Goal: Transaction & Acquisition: Purchase product/service

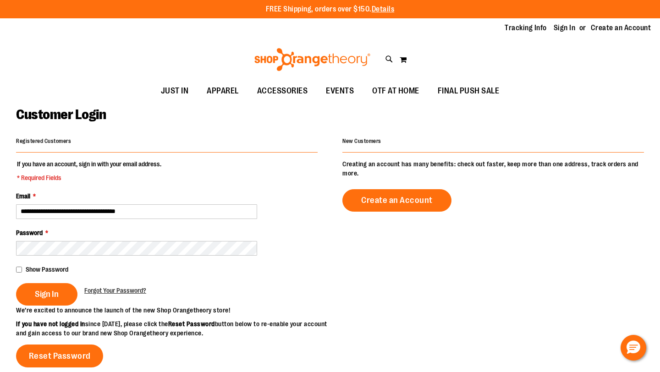
type input "**********"
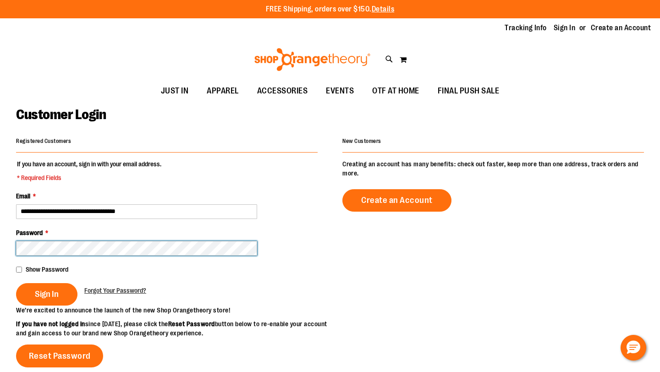
click at [16, 283] on button "Sign In" at bounding box center [46, 294] width 61 height 22
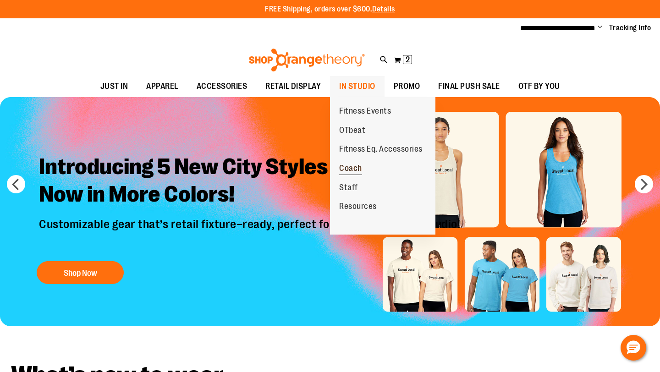
click at [360, 170] on span "Coach" at bounding box center [350, 169] width 23 height 11
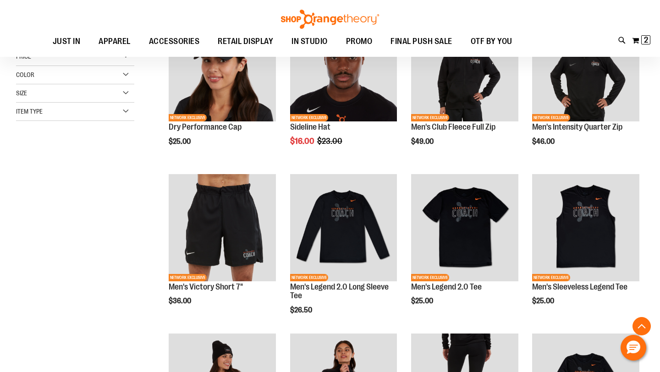
scroll to position [239, 0]
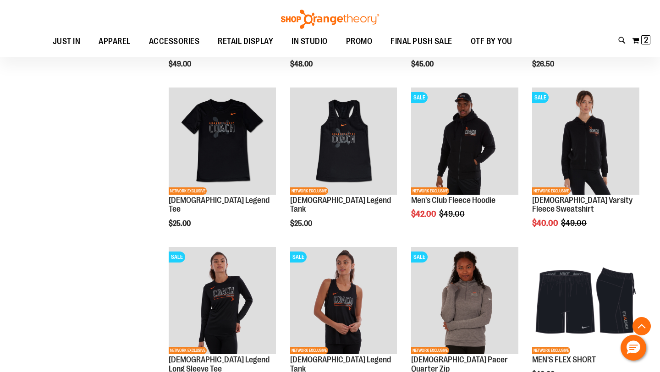
scroll to position [571, 0]
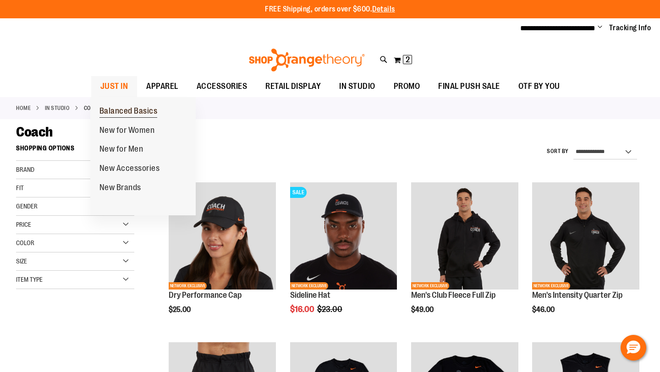
click at [150, 110] on span "Balanced Basics" at bounding box center [128, 111] width 58 height 11
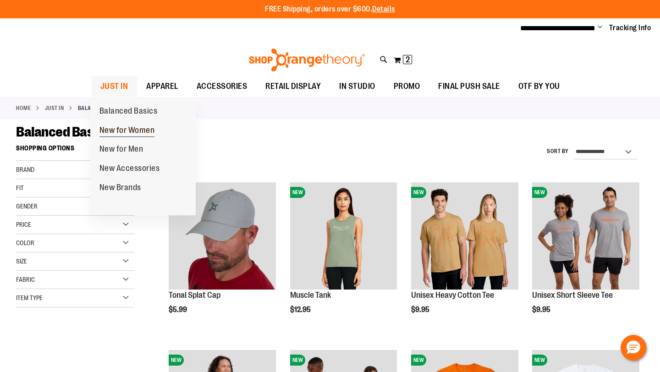
click at [129, 128] on span "New for Women" at bounding box center [126, 131] width 55 height 11
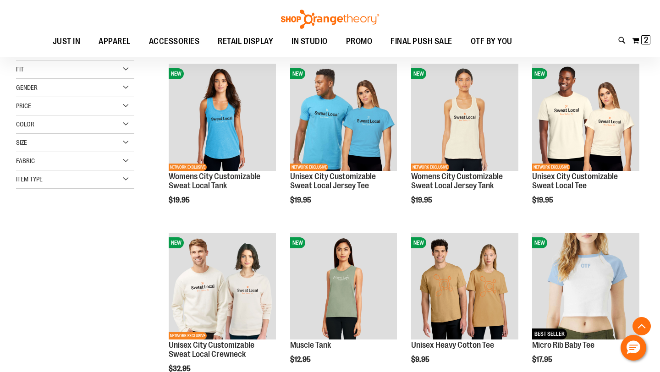
scroll to position [204, 0]
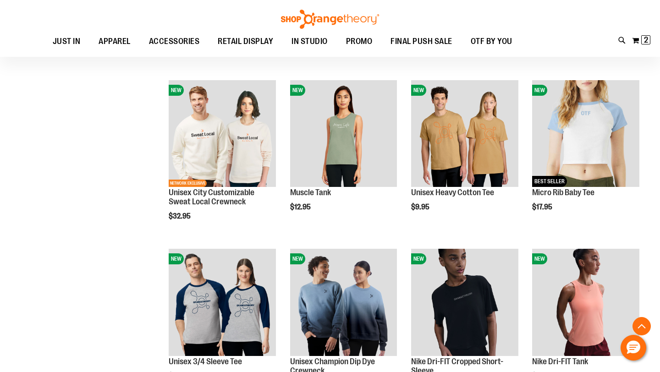
scroll to position [308, 0]
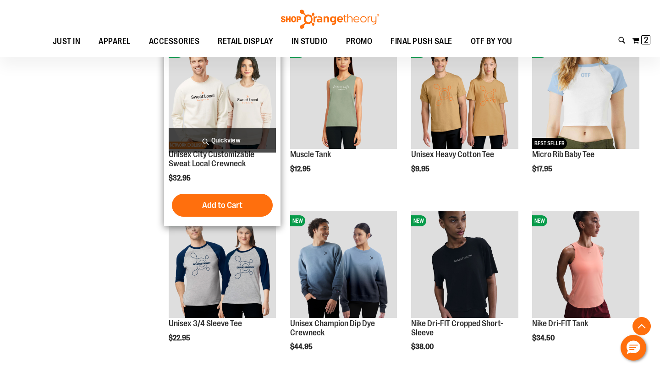
click at [244, 117] on img "product" at bounding box center [222, 95] width 107 height 107
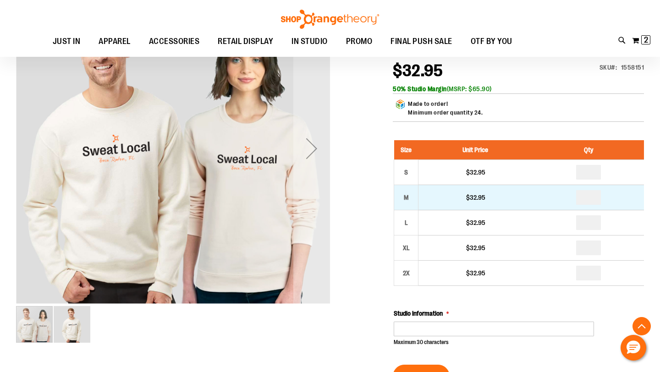
scroll to position [160, 0]
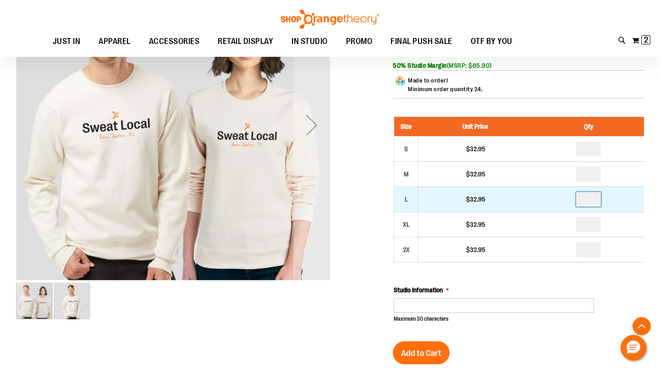
click at [593, 197] on input "number" at bounding box center [588, 199] width 25 height 15
type input "*"
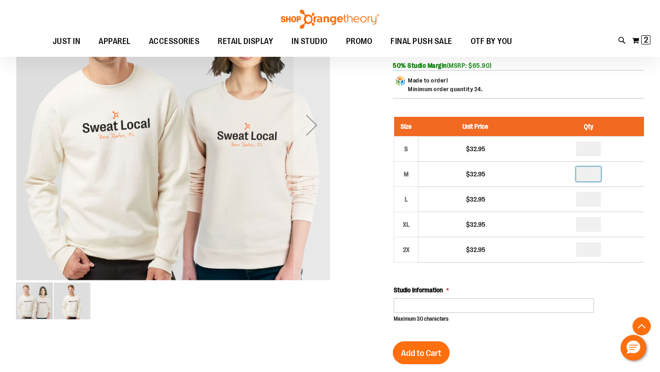
click at [593, 172] on input "number" at bounding box center [588, 174] width 25 height 15
type input "*"
click at [593, 147] on input "number" at bounding box center [588, 149] width 25 height 15
type input "*"
click at [637, 289] on div "Studio Information Maximum 30 characters (30 remaining)" at bounding box center [519, 304] width 250 height 38
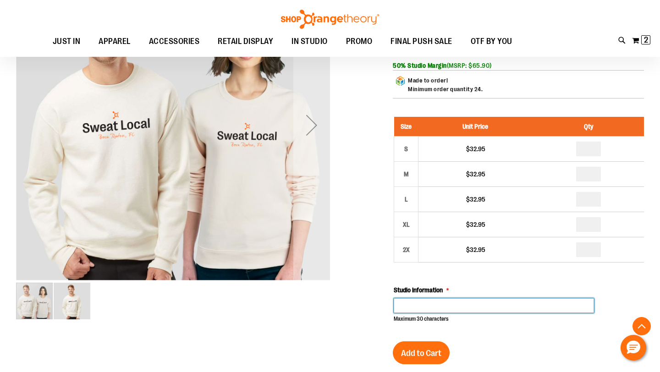
click at [511, 301] on input "Studio Information" at bounding box center [494, 305] width 200 height 15
type input "**********"
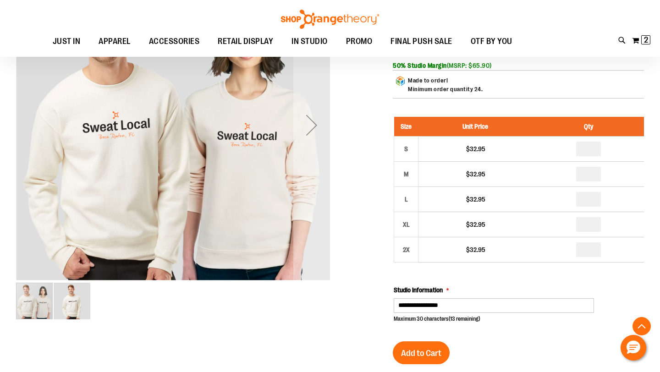
click at [639, 278] on div "Size Unit Price Qty S $32.95 * M $32.95" at bounding box center [519, 220] width 250 height 206
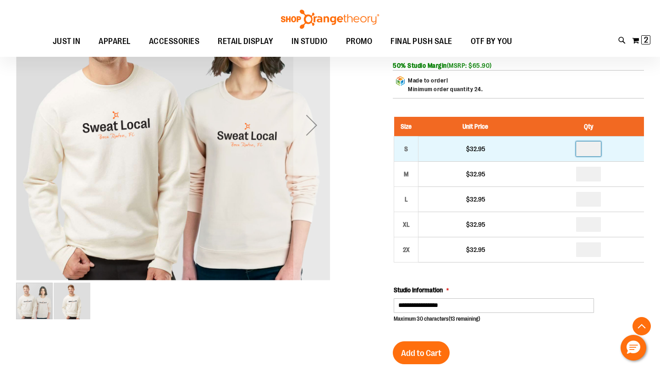
click at [590, 148] on input "*" at bounding box center [588, 149] width 25 height 15
type input "*"
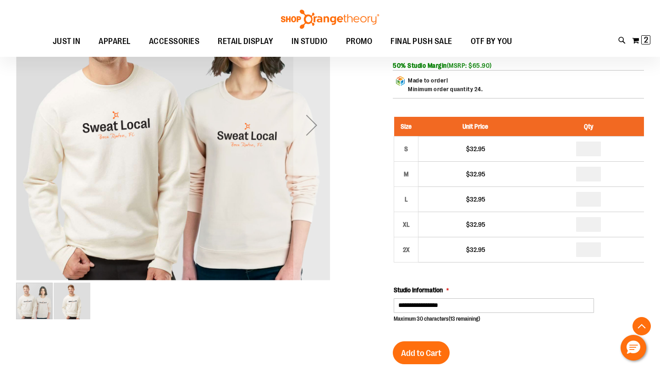
type input "*"
click at [617, 300] on div "**********" at bounding box center [519, 304] width 250 height 38
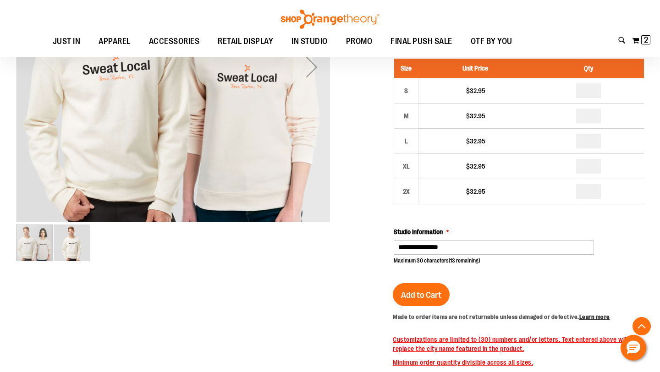
scroll to position [225, 0]
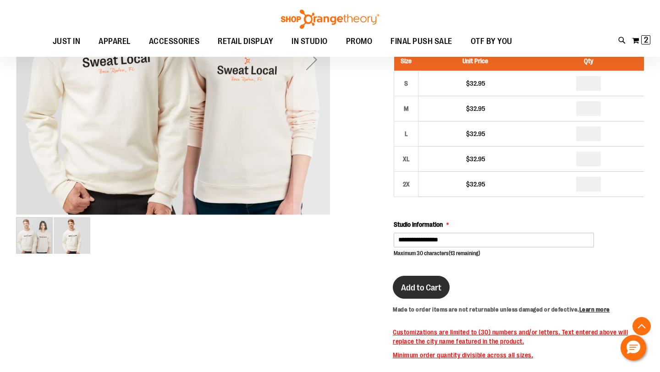
click at [439, 295] on button "Add to Cart" at bounding box center [421, 287] width 57 height 23
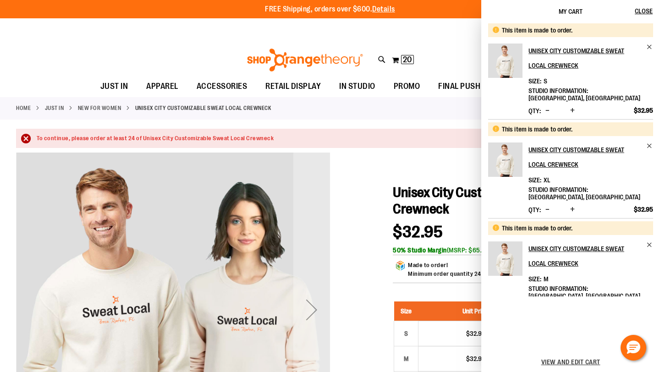
scroll to position [205, 0]
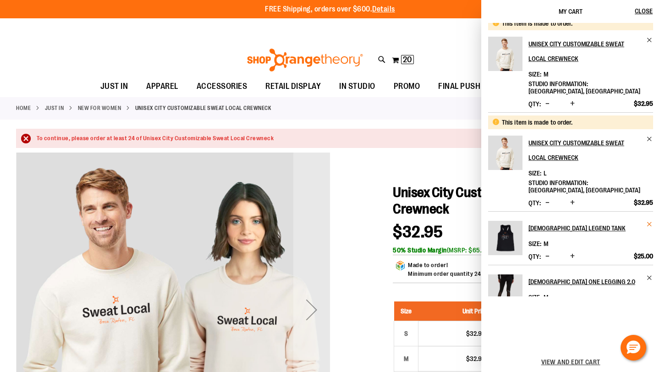
click at [647, 221] on span "Remove item" at bounding box center [649, 224] width 7 height 7
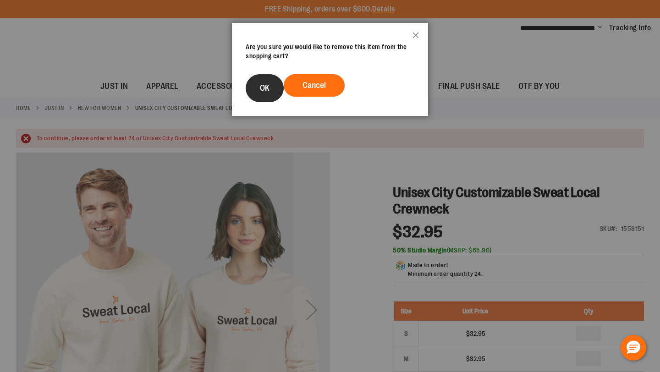
click at [266, 81] on button "OK" at bounding box center [265, 88] width 38 height 28
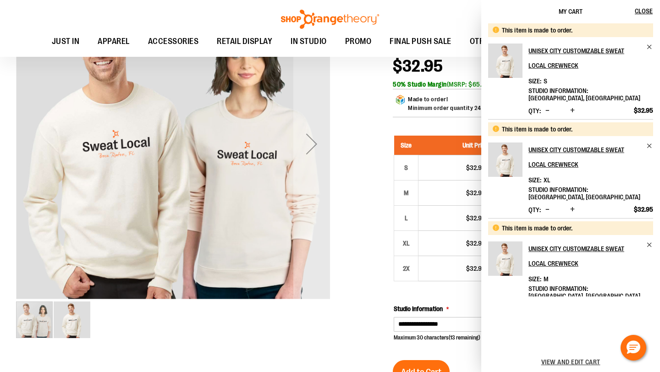
click at [571, 205] on span "Increase product quantity" at bounding box center [572, 209] width 5 height 9
click at [573, 205] on span "Increase product quantity" at bounding box center [572, 209] width 5 height 9
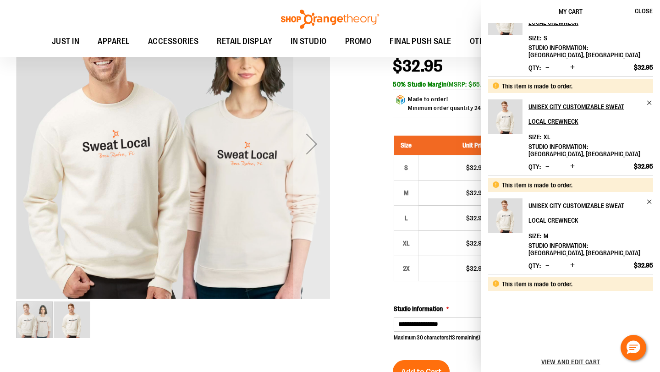
scroll to position [44, 0]
click at [571, 260] on span "Increase product quantity" at bounding box center [572, 264] width 5 height 9
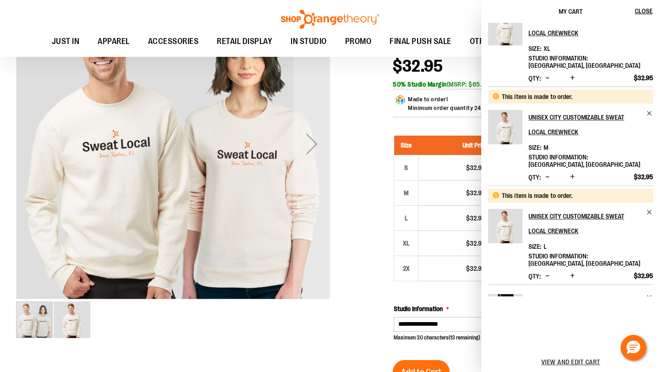
scroll to position [138, 0]
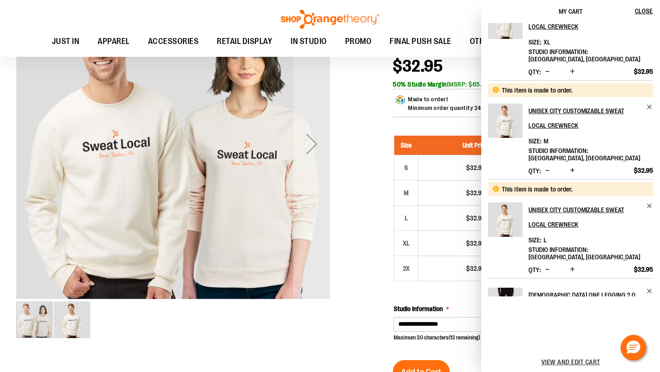
click at [572, 265] on span "Increase product quantity" at bounding box center [572, 269] width 5 height 9
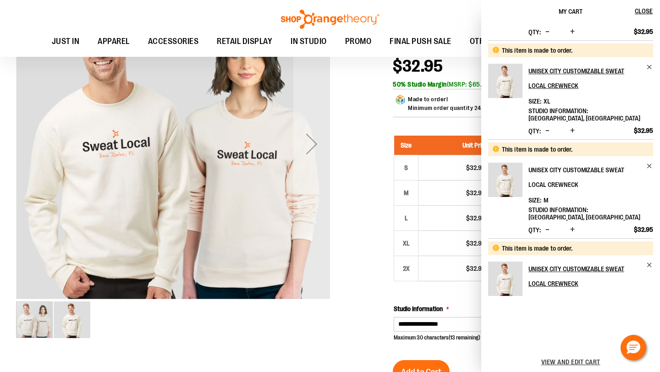
scroll to position [151, 0]
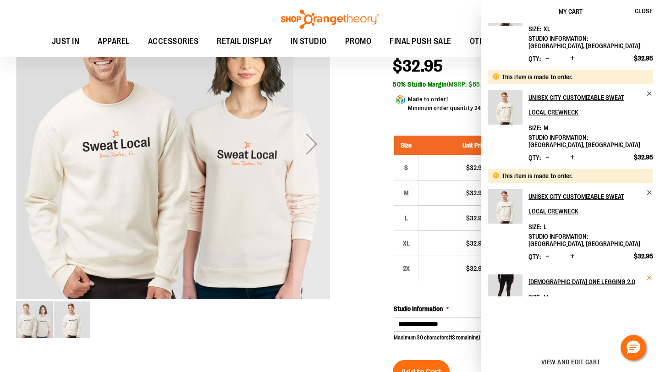
click at [647, 274] on span "Remove item" at bounding box center [649, 277] width 7 height 7
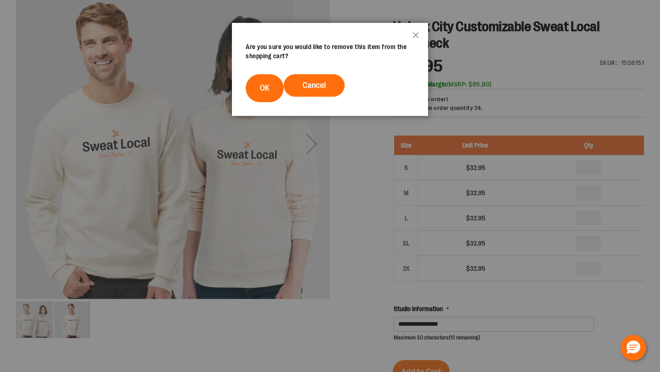
scroll to position [0, 0]
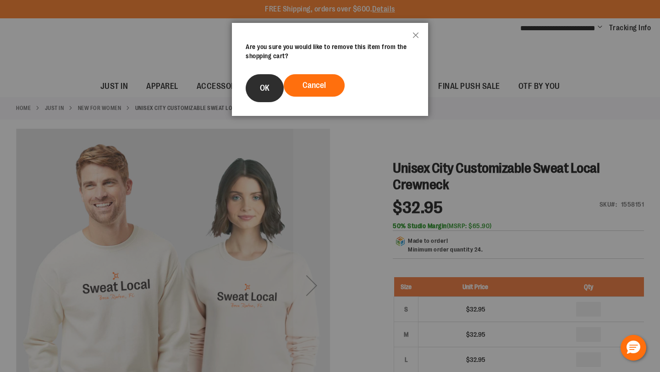
click at [266, 86] on span "OK" at bounding box center [265, 87] width 10 height 9
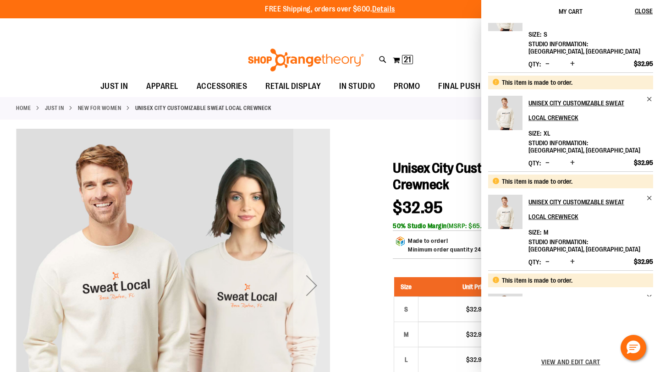
scroll to position [98, 0]
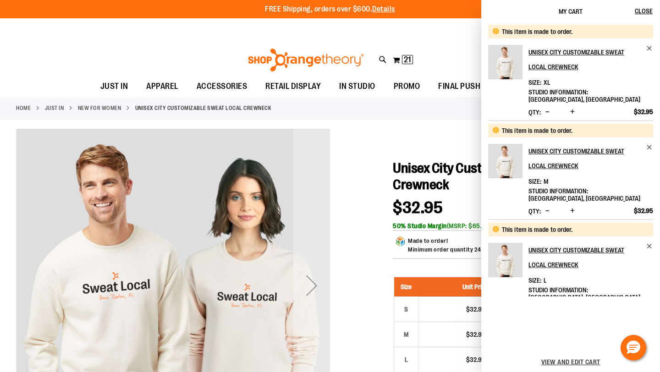
click at [571, 206] on span "Increase product quantity" at bounding box center [572, 210] width 5 height 9
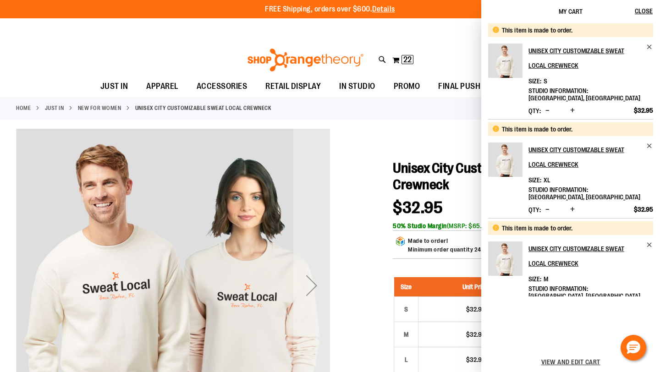
click at [571, 304] on span "Increase product quantity" at bounding box center [572, 308] width 5 height 9
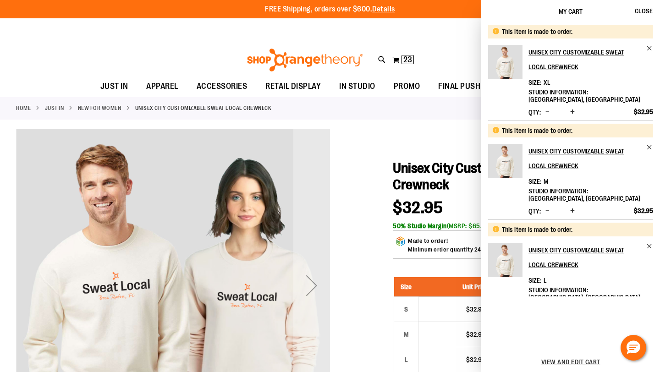
scroll to position [97, 0]
click at [572, 306] on span "Increase product quantity" at bounding box center [572, 310] width 5 height 9
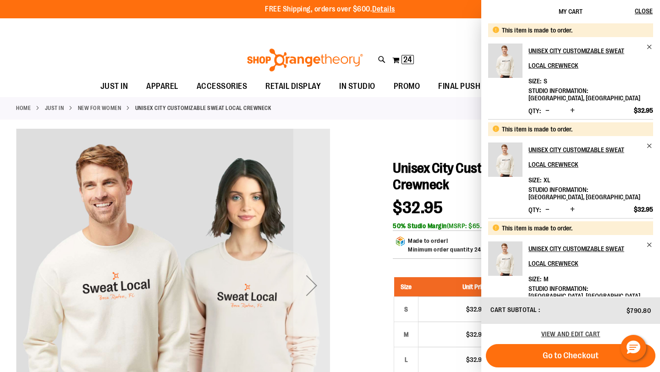
scroll to position [98, 0]
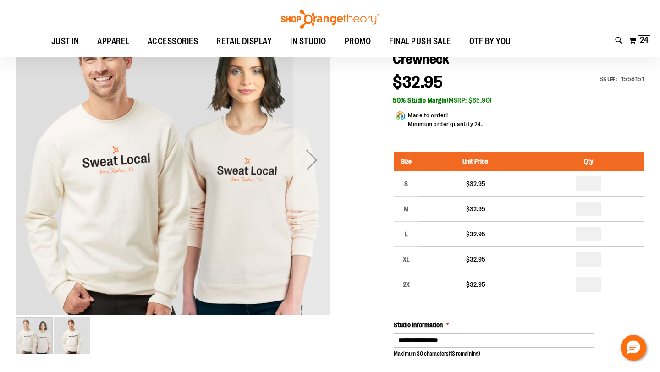
scroll to position [0, 0]
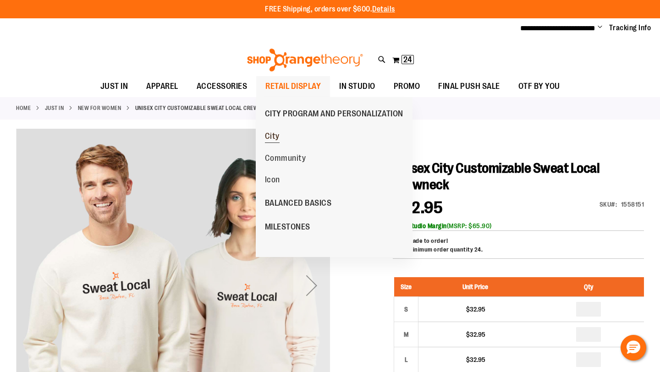
click at [275, 135] on span "City" at bounding box center [272, 137] width 15 height 11
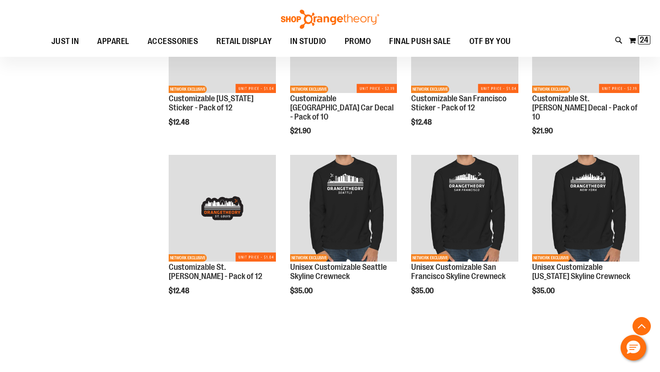
scroll to position [703, 0]
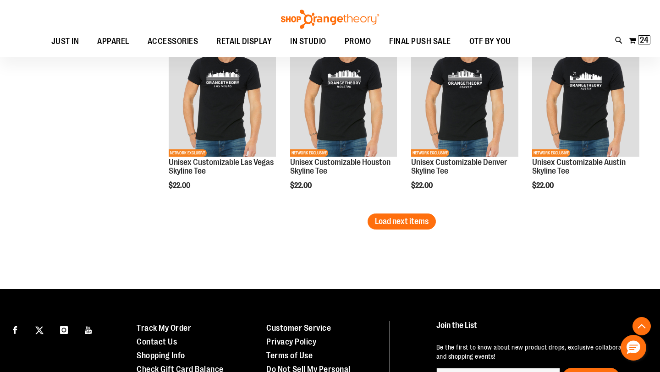
scroll to position [1483, 0]
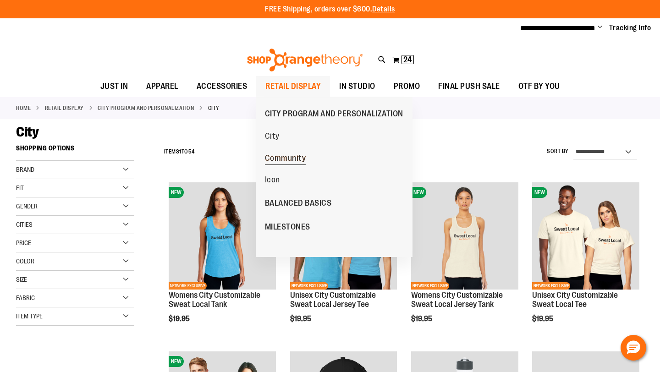
click at [302, 157] on span "Community" at bounding box center [285, 159] width 41 height 11
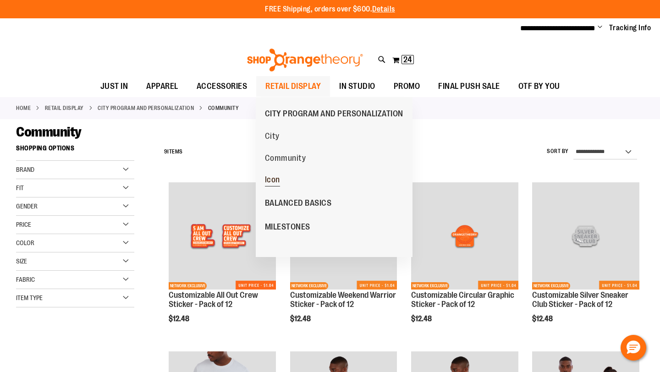
click at [276, 181] on span "Icon" at bounding box center [272, 180] width 15 height 11
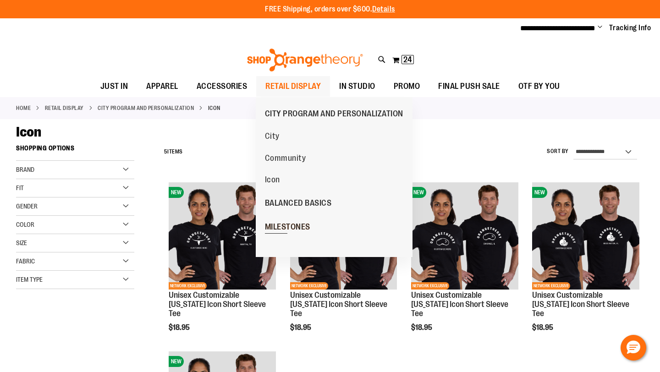
click at [304, 224] on span "MILESTONES" at bounding box center [287, 227] width 45 height 11
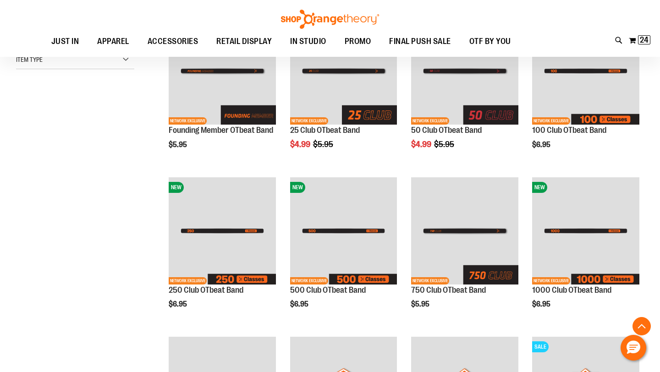
scroll to position [165, 0]
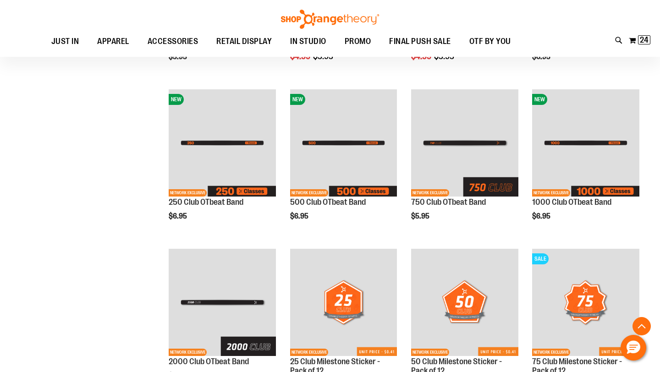
scroll to position [344, 0]
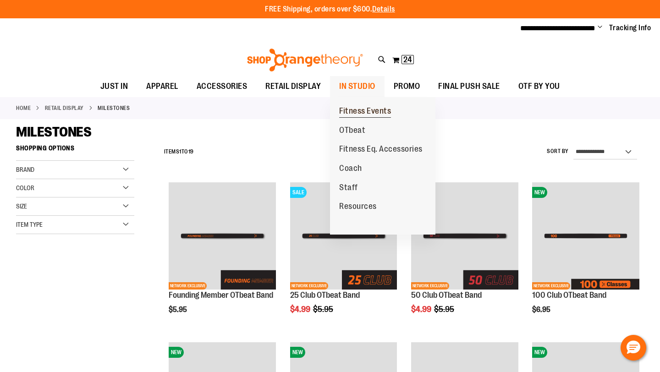
click at [373, 110] on span "Fitness Events" at bounding box center [365, 111] width 52 height 11
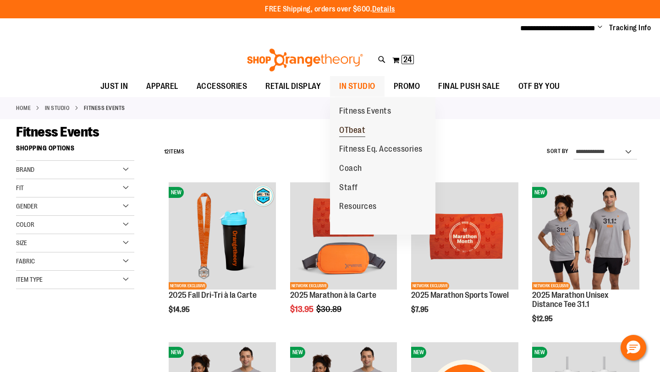
click at [359, 128] on span "OTbeat" at bounding box center [352, 131] width 26 height 11
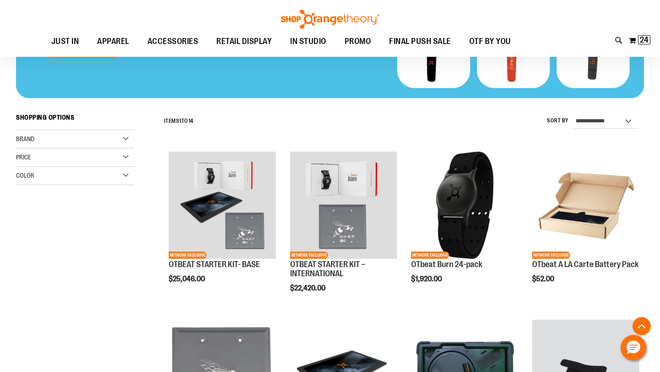
scroll to position [202, 0]
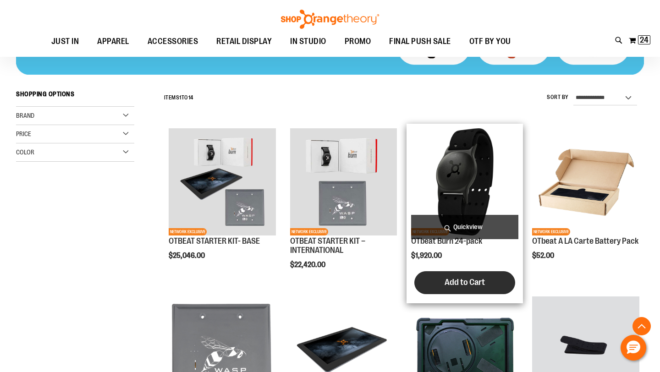
click at [489, 280] on button "Add to Cart" at bounding box center [464, 282] width 101 height 23
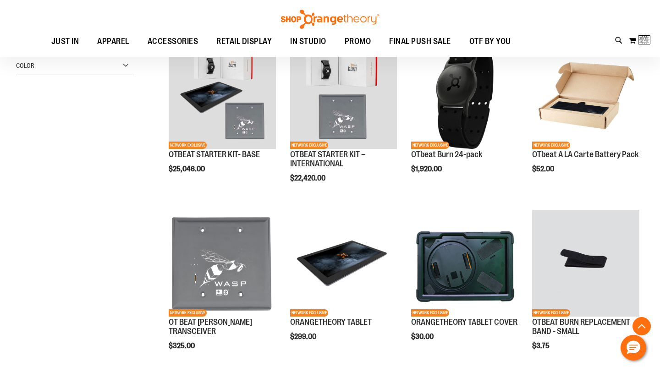
scroll to position [295, 0]
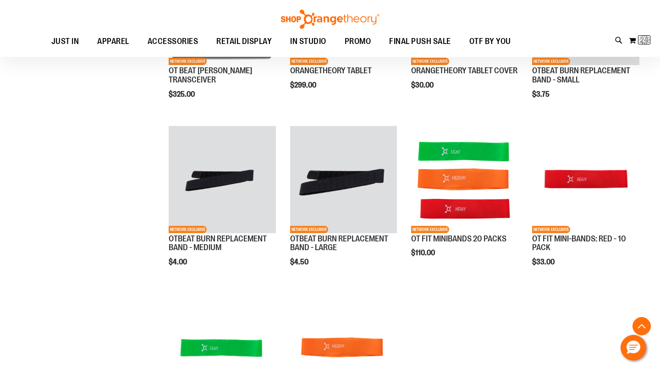
scroll to position [631, 0]
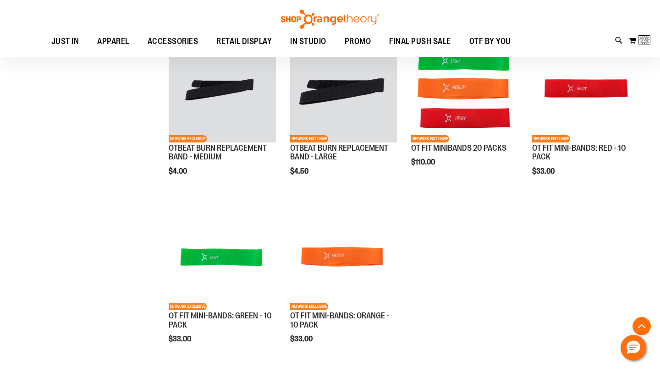
scroll to position [295, 0]
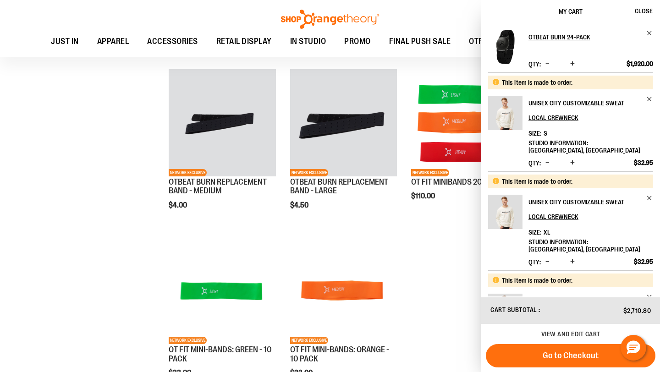
scroll to position [596, 0]
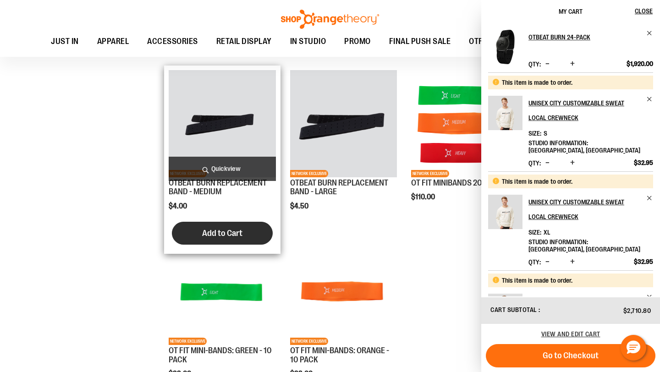
click at [242, 232] on span "Add to Cart" at bounding box center [222, 233] width 40 height 10
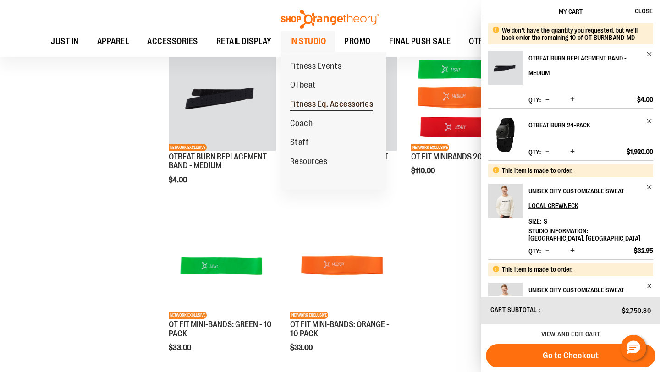
scroll to position [624, 0]
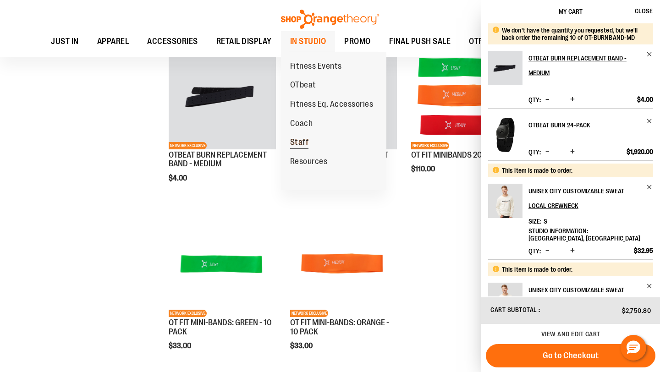
click at [303, 141] on span "Staff" at bounding box center [299, 142] width 19 height 11
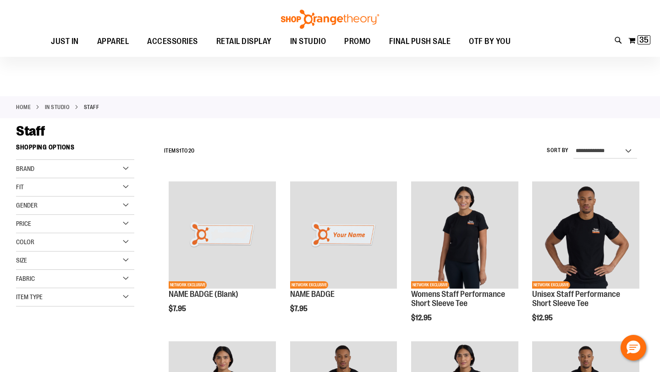
scroll to position [104, 0]
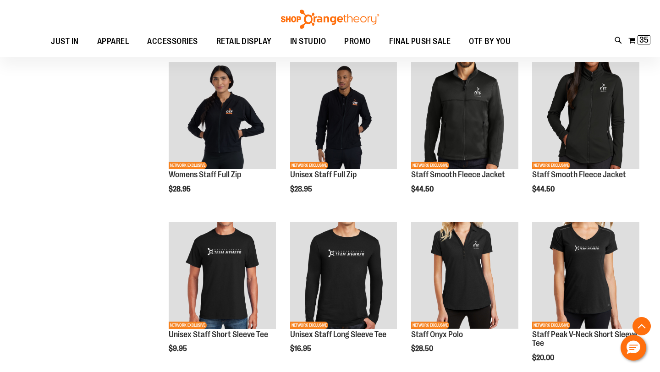
scroll to position [214, 0]
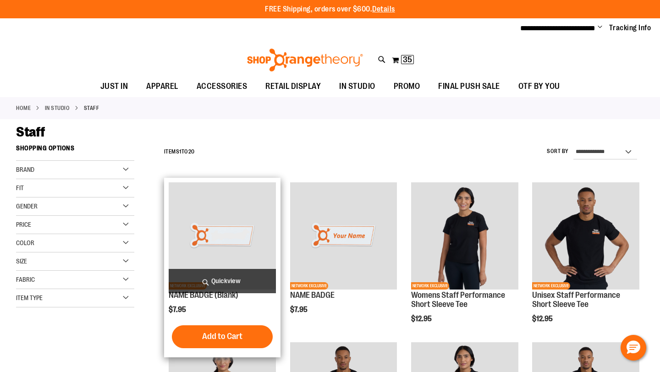
click at [243, 286] on span "Quickview" at bounding box center [222, 281] width 107 height 24
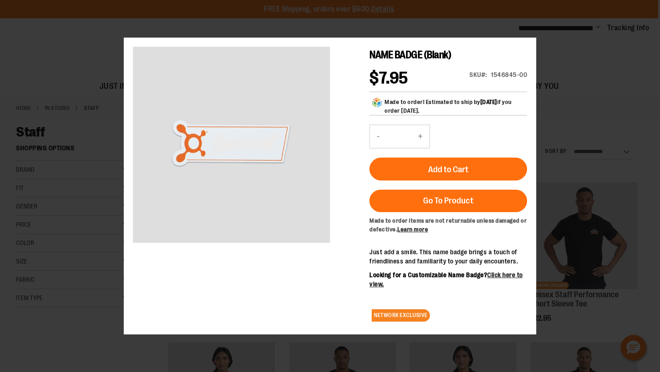
click at [407, 151] on div "Add to Cart" at bounding box center [448, 152] width 158 height 56
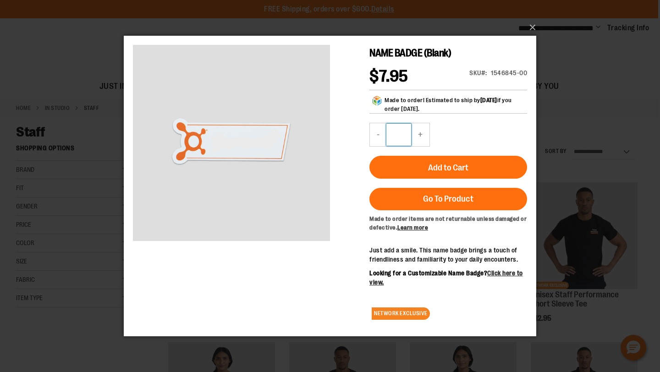
click at [408, 137] on input "*" at bounding box center [398, 134] width 25 height 22
type input "*"
click at [461, 132] on div "Add to Cart" at bounding box center [448, 150] width 158 height 56
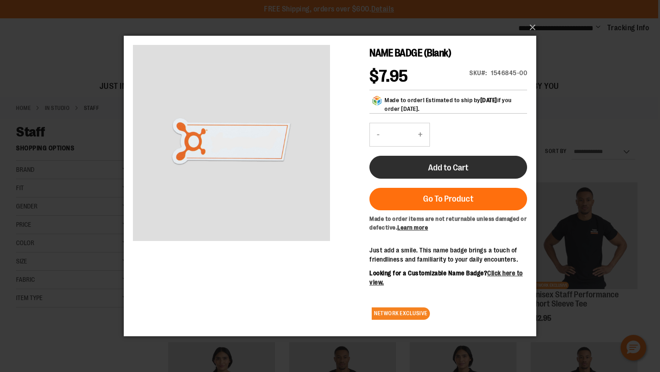
click at [465, 167] on span "Add to Cart" at bounding box center [448, 167] width 40 height 10
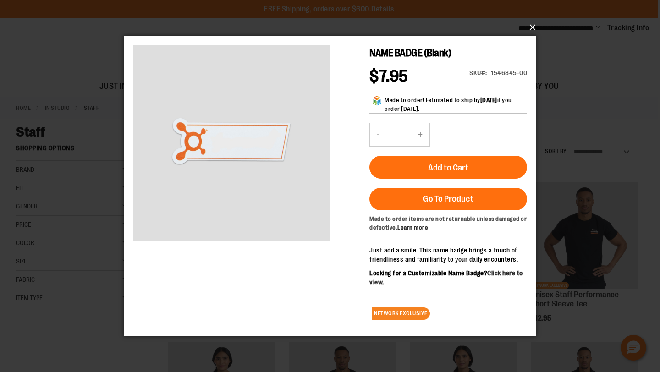
click at [534, 24] on button "×" at bounding box center [332, 27] width 412 height 20
click at [533, 25] on button "×" at bounding box center [332, 27] width 412 height 20
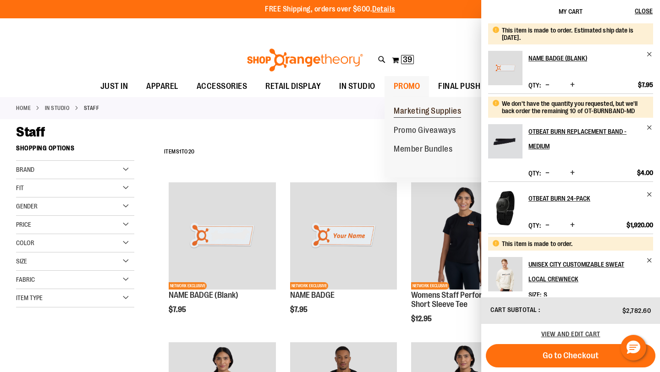
click at [429, 108] on span "Marketing Supplies" at bounding box center [427, 111] width 67 height 11
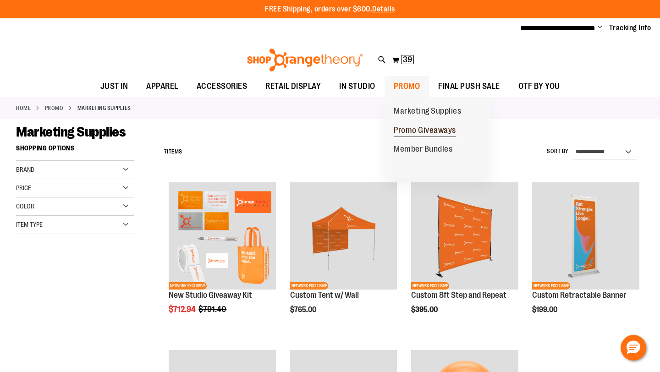
click at [433, 131] on span "Promo Giveaways" at bounding box center [425, 131] width 62 height 11
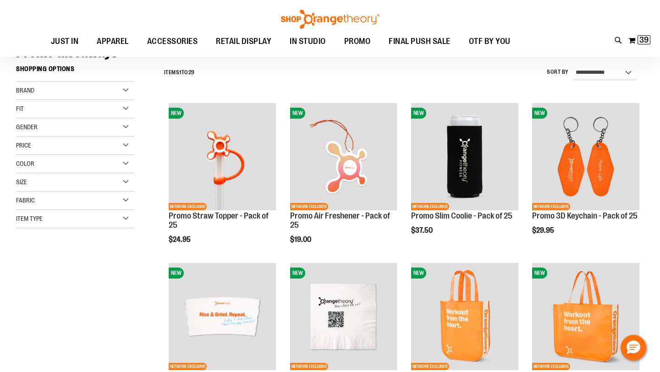
scroll to position [79, 0]
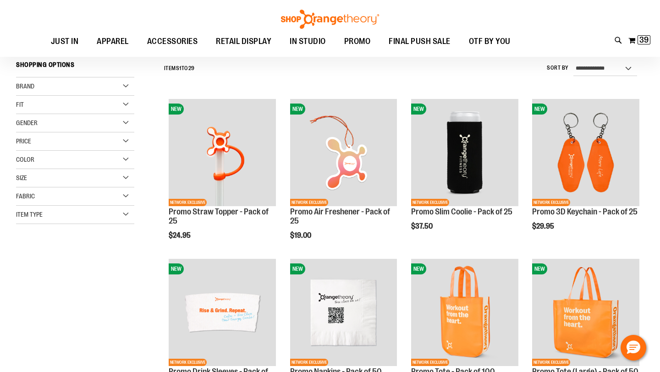
scroll to position [81, 0]
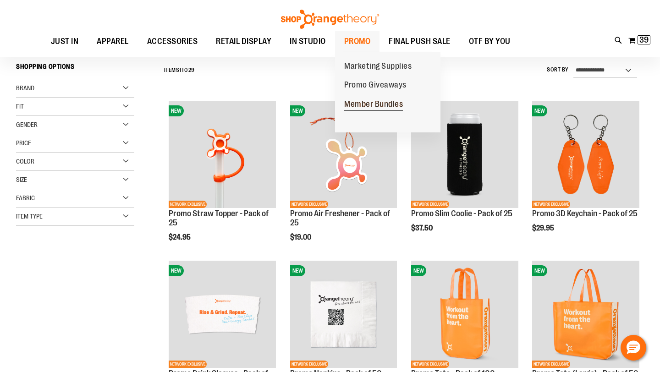
click at [390, 103] on span "Member Bundles" at bounding box center [373, 104] width 59 height 11
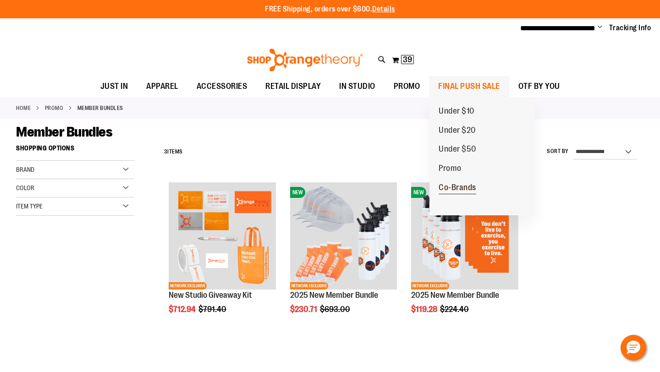
click at [466, 187] on span "Co-Brands" at bounding box center [458, 188] width 38 height 11
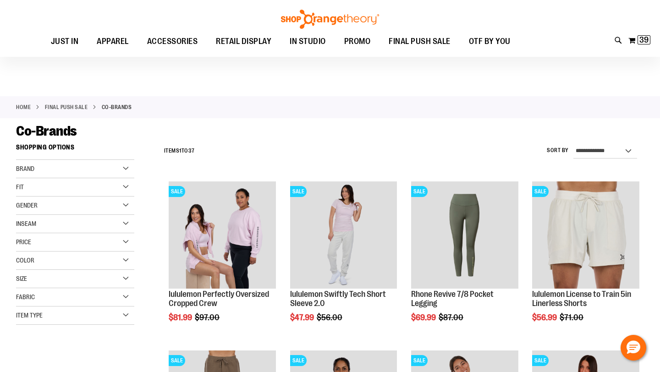
scroll to position [91, 0]
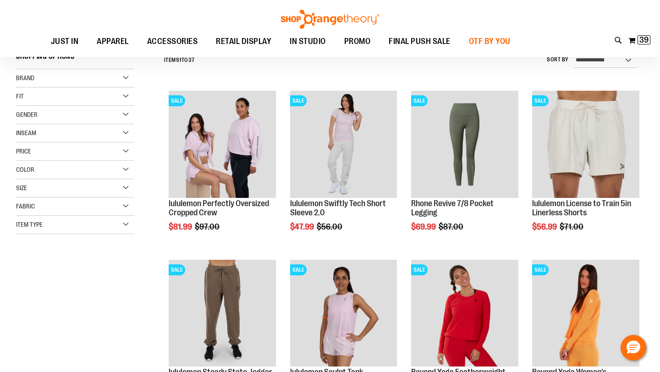
click at [482, 34] on span "OTF BY YOU" at bounding box center [490, 41] width 42 height 21
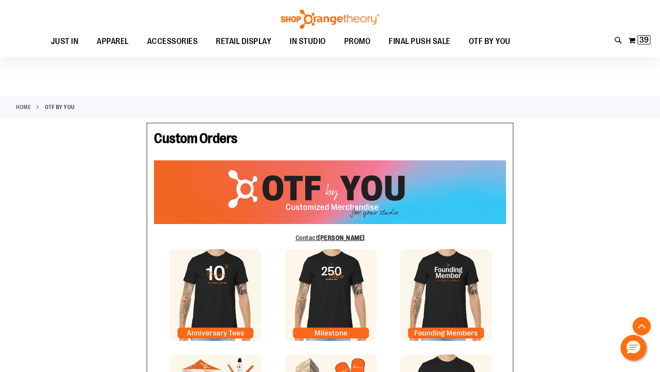
type input "***"
type input "**********"
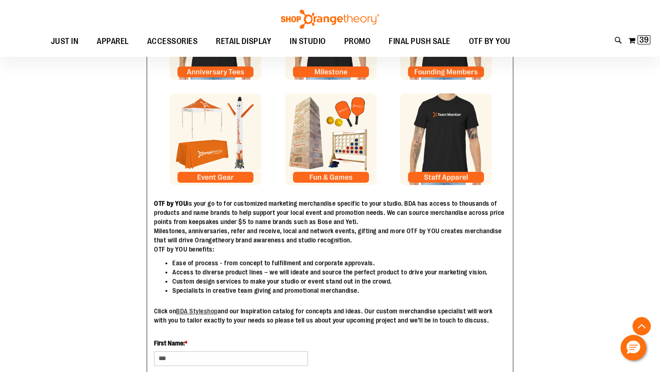
scroll to position [262, 0]
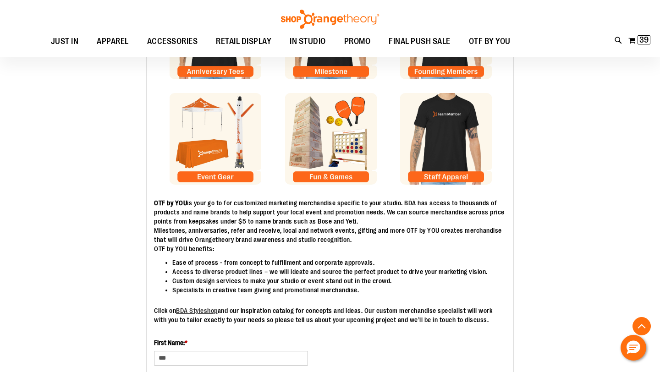
click at [344, 177] on img at bounding box center [331, 139] width 92 height 92
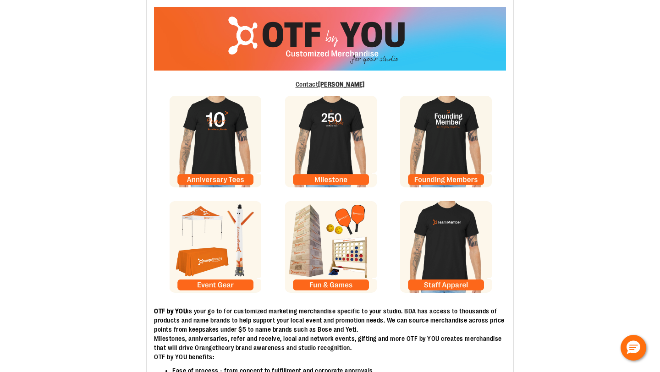
scroll to position [0, 0]
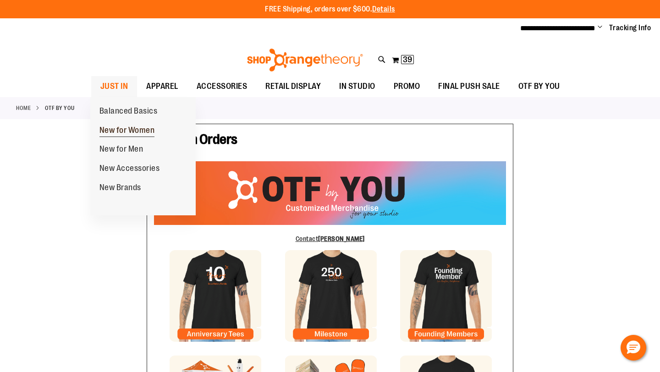
click at [143, 128] on span "New for Women" at bounding box center [126, 131] width 55 height 11
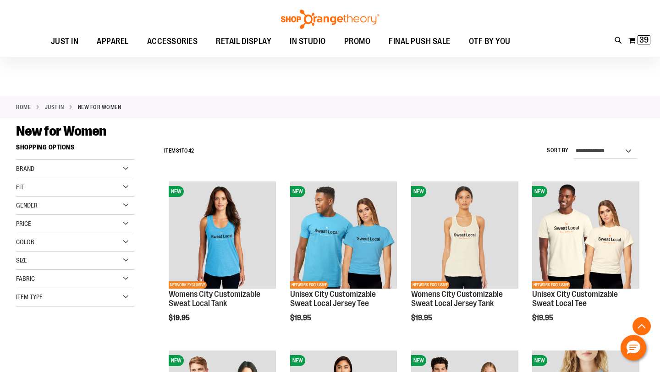
scroll to position [268, 0]
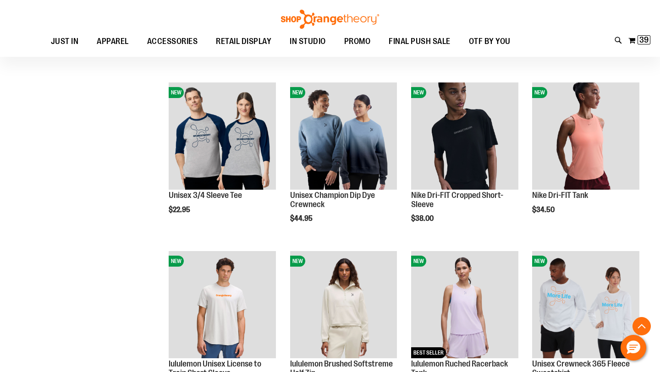
scroll to position [621, 0]
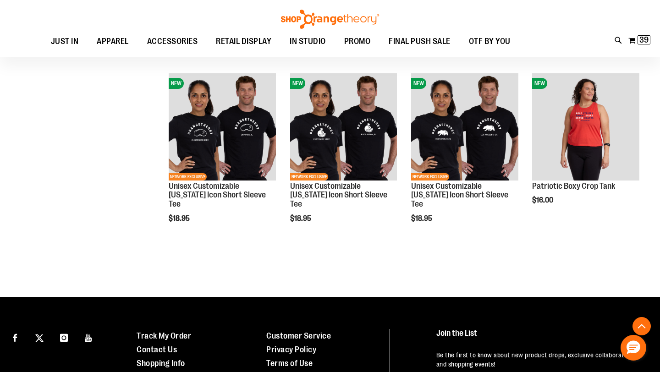
scroll to position [1469, 0]
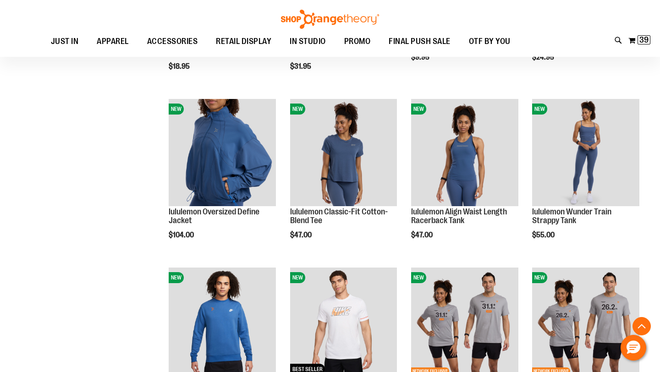
scroll to position [395, 0]
